Goal: Task Accomplishment & Management: Use online tool/utility

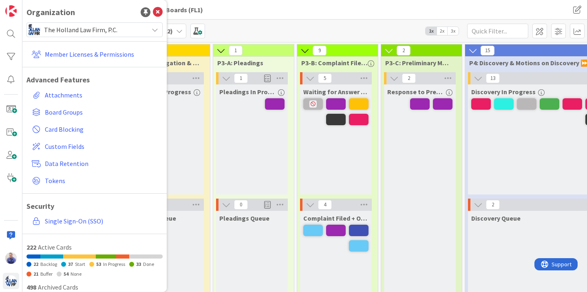
click at [121, 31] on span "The Holland Law Firm, P.C." at bounding box center [94, 29] width 100 height 11
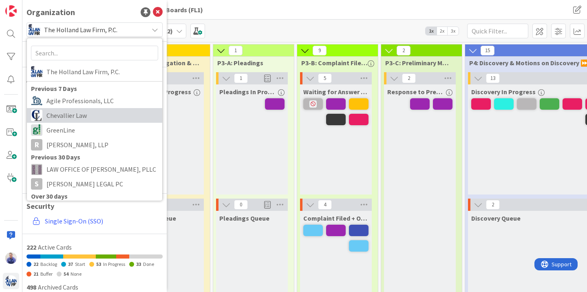
click at [86, 110] on span "Chevallier Law" at bounding box center [102, 115] width 112 height 12
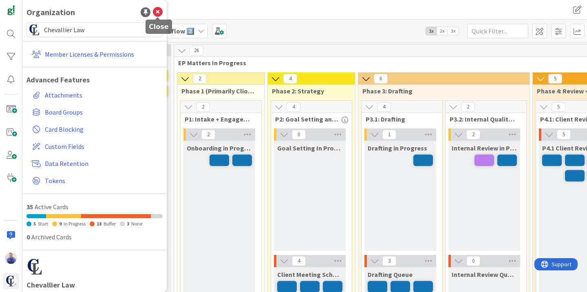
click at [158, 11] on icon at bounding box center [158, 12] width 10 height 10
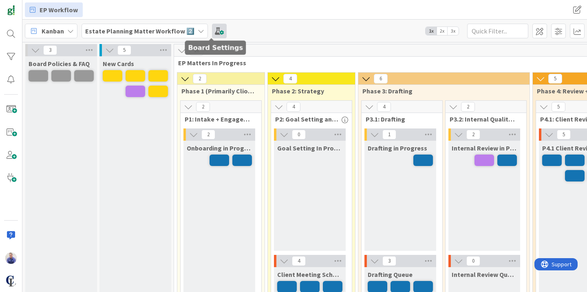
click at [213, 31] on span at bounding box center [219, 31] width 15 height 15
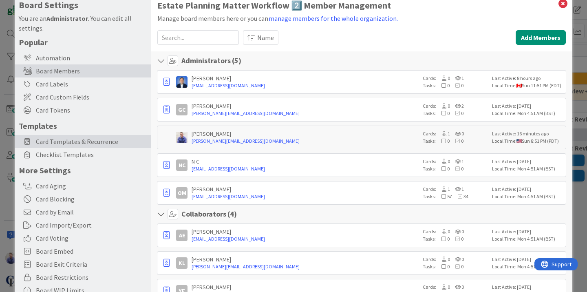
scroll to position [21, 0]
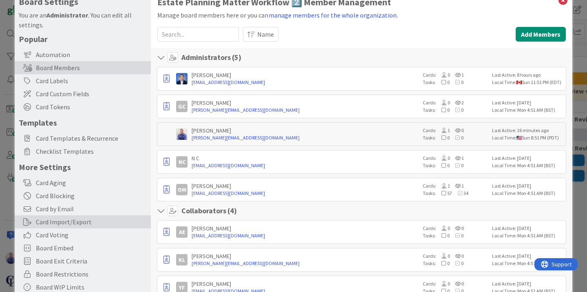
click at [66, 218] on div "Card Import/Export" at bounding box center [83, 221] width 136 height 13
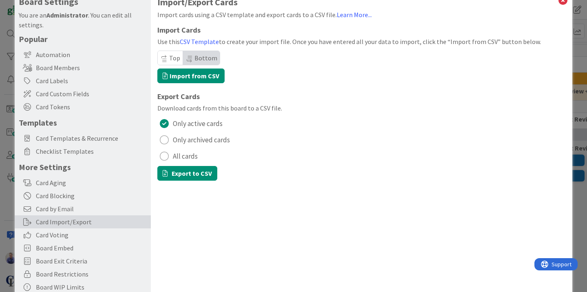
click at [183, 154] on span "All cards" at bounding box center [185, 156] width 25 height 12
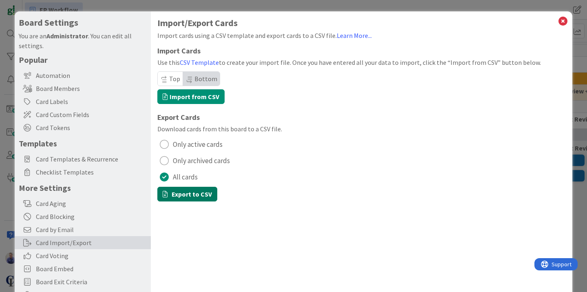
click at [189, 187] on button "Export to CSV" at bounding box center [187, 194] width 60 height 15
click at [207, 64] on link "CSV Template" at bounding box center [199, 62] width 39 height 8
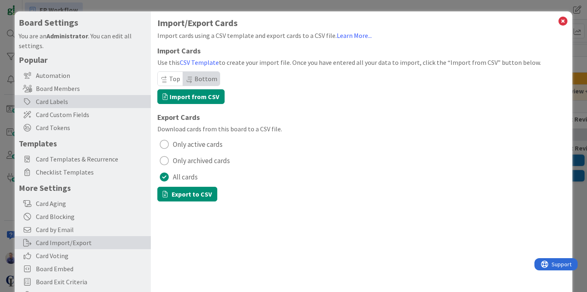
click at [67, 101] on div "Card Labels" at bounding box center [83, 101] width 136 height 13
